Goal: Task Accomplishment & Management: Complete application form

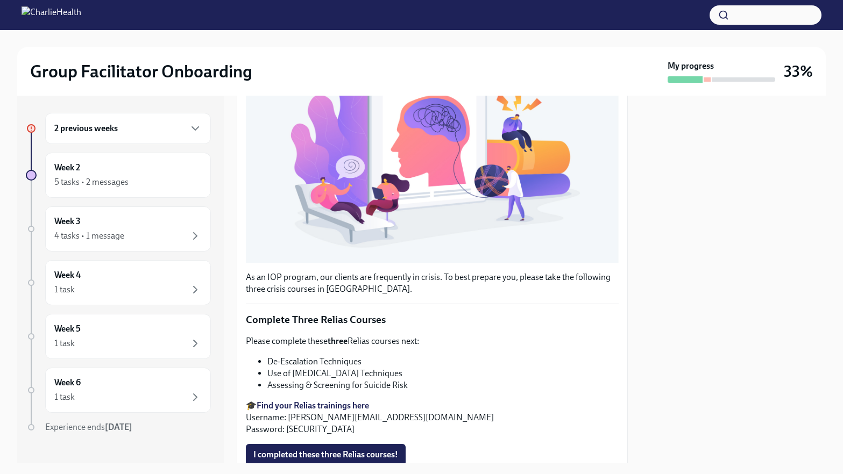
scroll to position [222, 0]
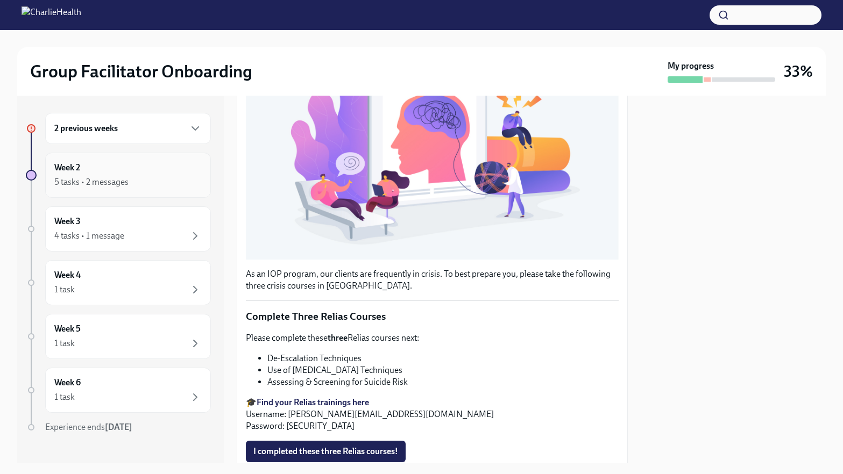
click at [116, 173] on div "Week 2 5 tasks • 2 messages" at bounding box center [127, 175] width 147 height 27
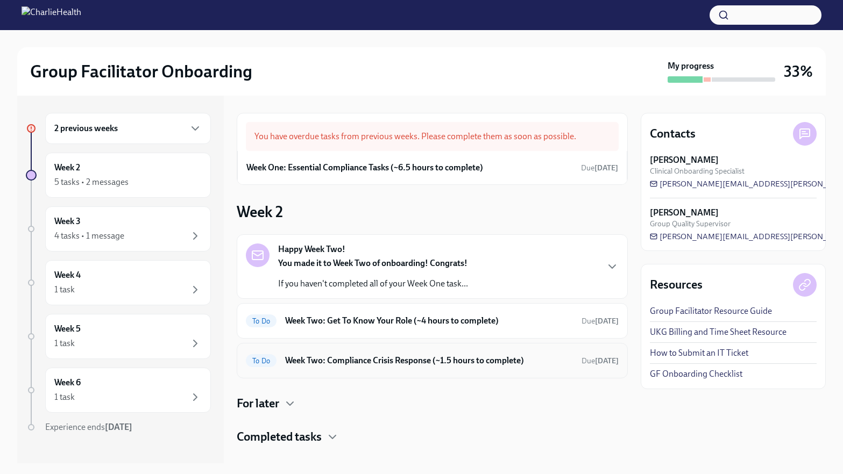
scroll to position [16, 0]
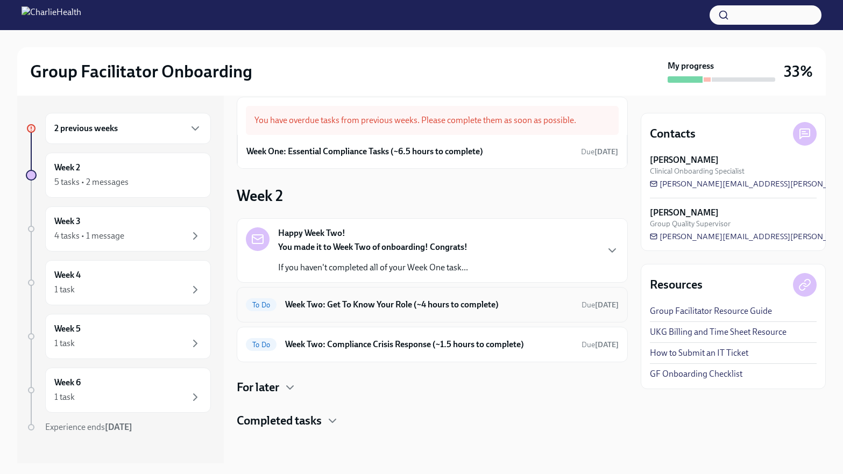
click at [371, 308] on h6 "Week Two: Get To Know Your Role (~4 hours to complete)" at bounding box center [429, 305] width 288 height 12
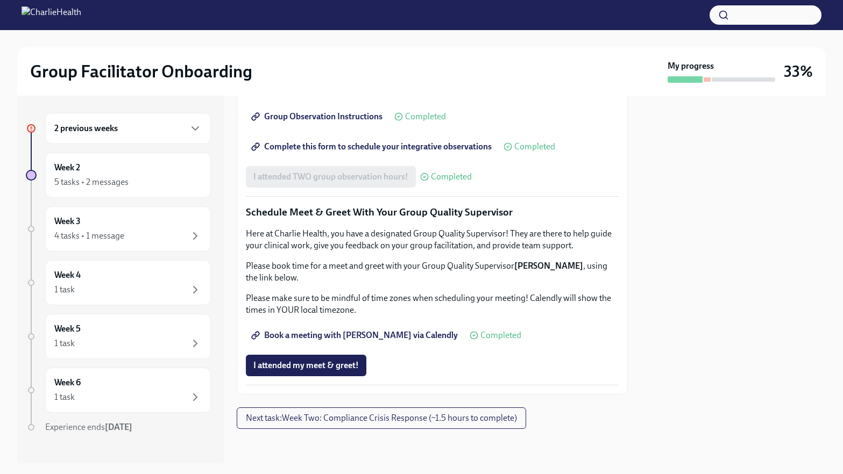
scroll to position [985, 0]
click at [304, 368] on span "I attended my meet & greet!" at bounding box center [305, 365] width 105 height 11
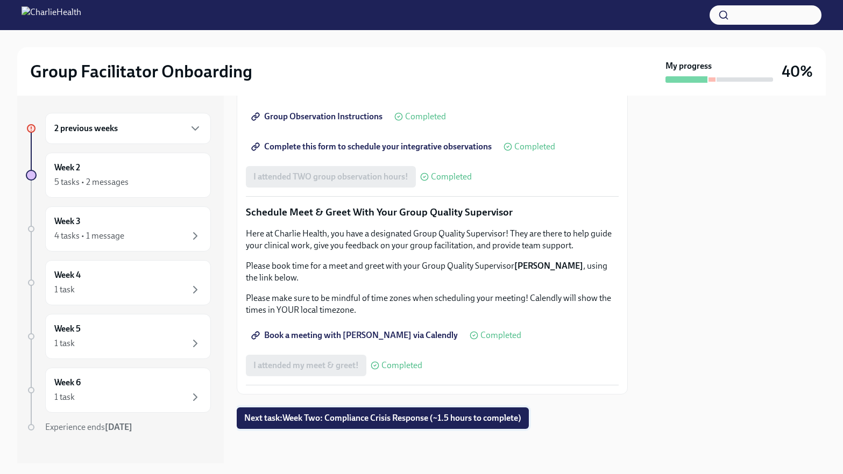
click at [324, 418] on span "Next task : Week Two: Compliance Crisis Response (~1.5 hours to complete)" at bounding box center [382, 418] width 277 height 11
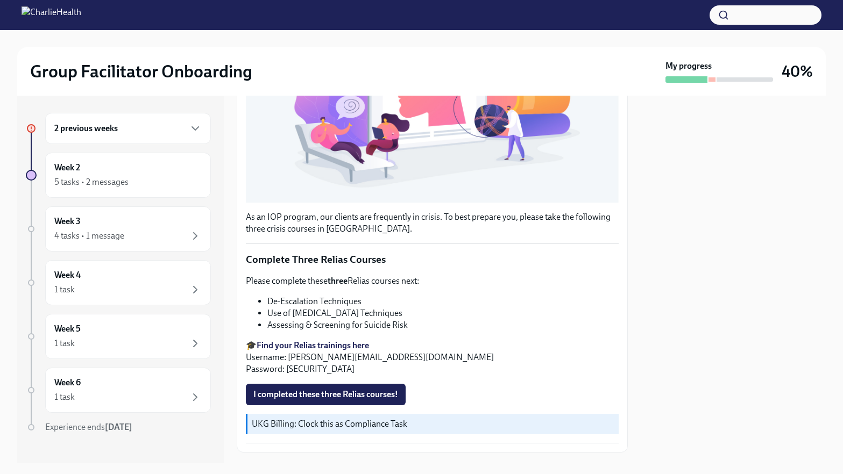
scroll to position [302, 0]
